Goal: Book appointment/travel/reservation

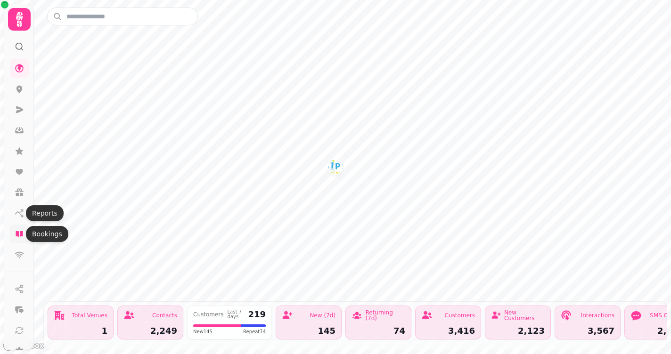
click at [20, 234] on icon at bounding box center [19, 234] width 7 height 6
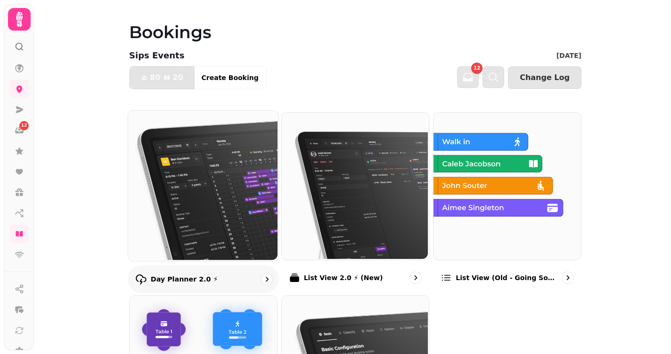
click at [207, 207] on img at bounding box center [202, 185] width 150 height 150
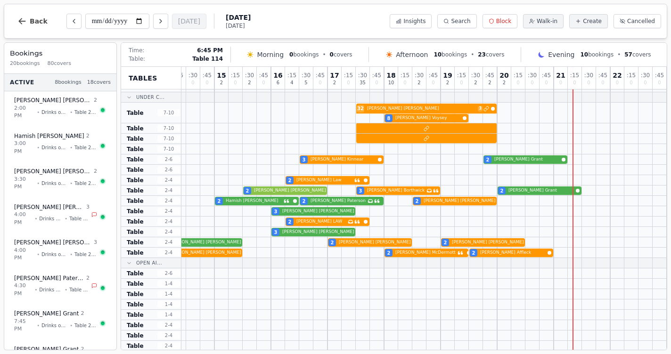
scroll to position [208, 137]
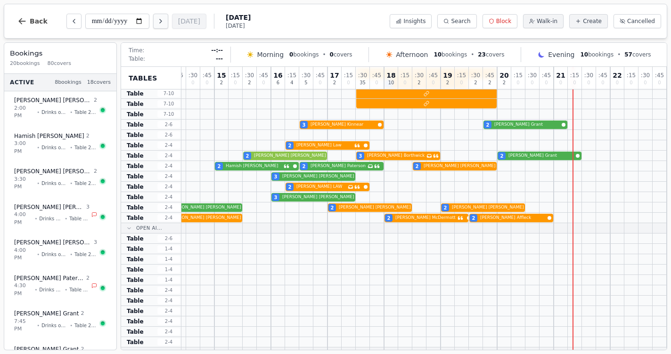
click at [153, 26] on button "Next day" at bounding box center [160, 21] width 15 height 15
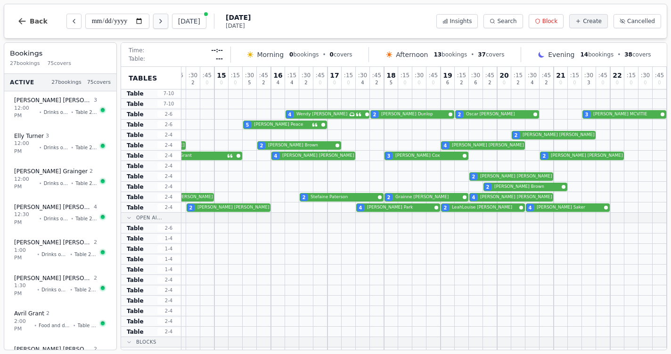
click at [153, 26] on button "Next day" at bounding box center [160, 21] width 15 height 15
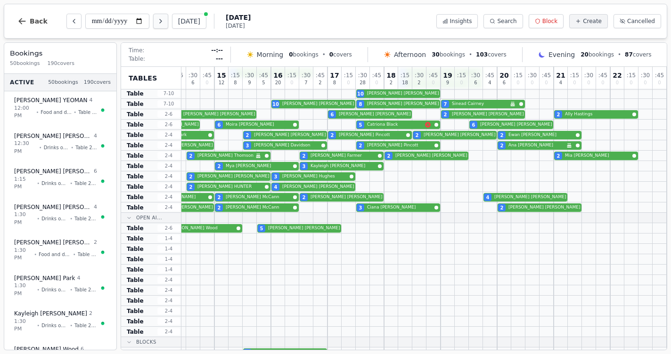
click at [153, 26] on button "Next day" at bounding box center [160, 21] width 15 height 15
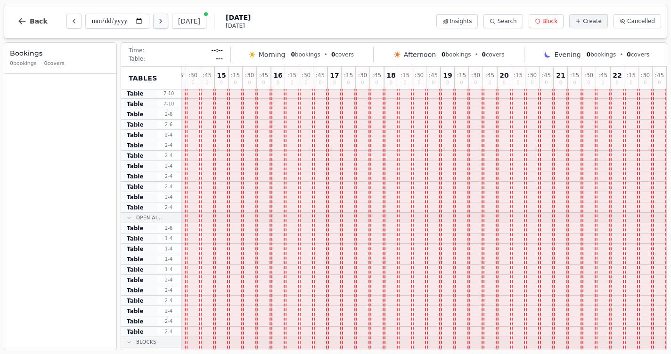
click at [153, 26] on button "Next day" at bounding box center [160, 21] width 15 height 15
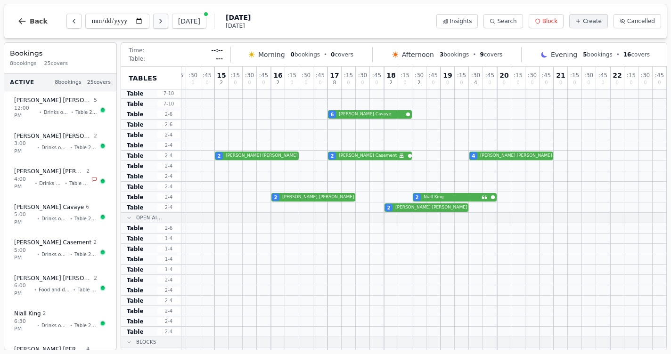
click at [153, 26] on button "Next day" at bounding box center [160, 21] width 15 height 15
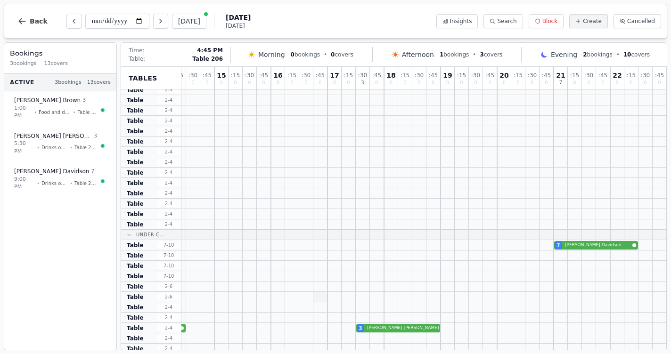
scroll to position [42, 137]
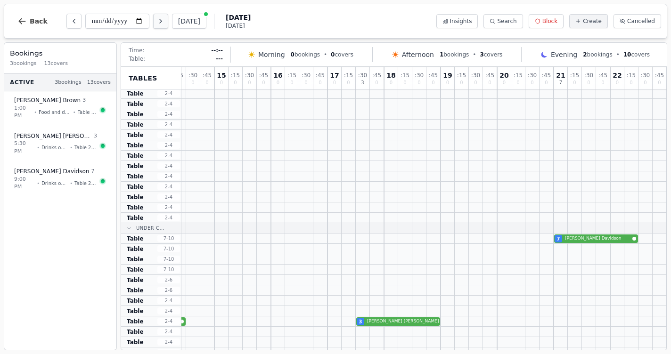
click at [153, 18] on button "Next day" at bounding box center [160, 21] width 15 height 15
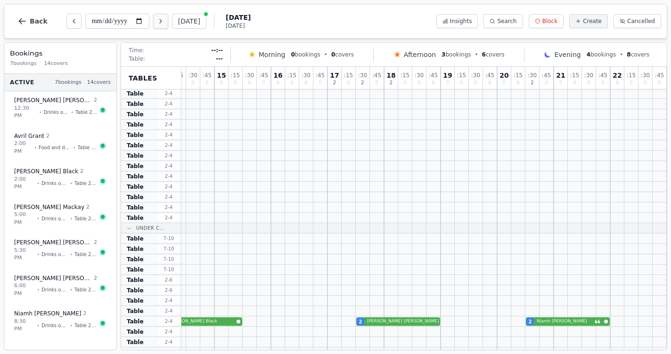
click at [153, 18] on button "Next day" at bounding box center [160, 21] width 15 height 15
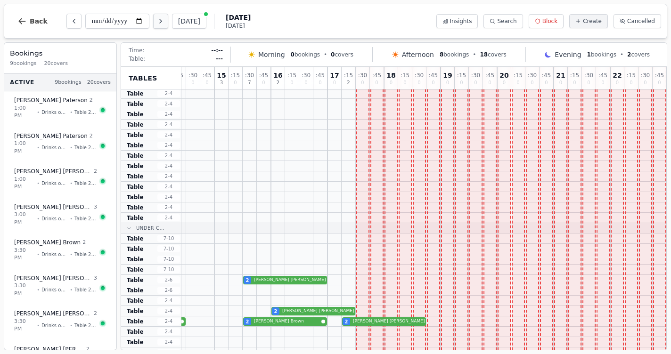
click at [153, 20] on button "Next day" at bounding box center [160, 21] width 15 height 15
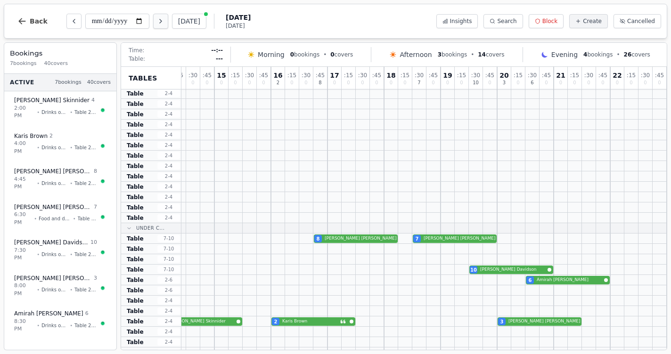
click at [153, 20] on button "Next day" at bounding box center [160, 21] width 15 height 15
type input "**********"
